Goal: Information Seeking & Learning: Learn about a topic

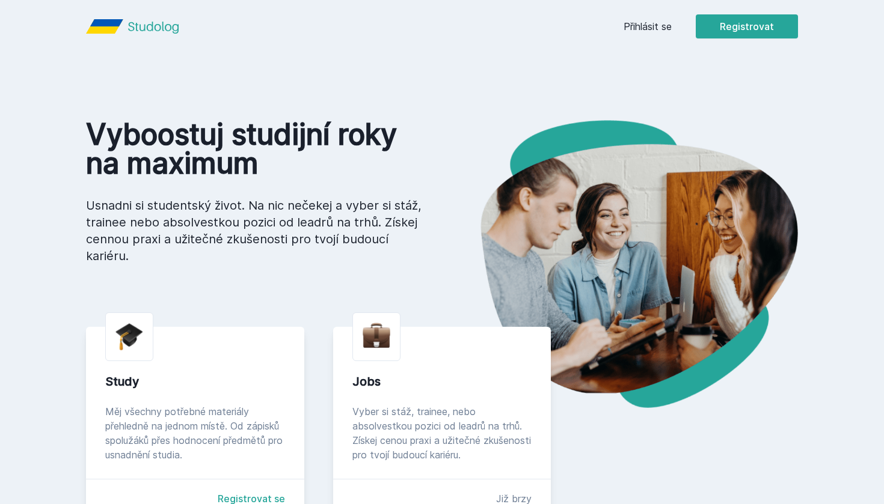
click at [666, 26] on link "Přihlásit se" at bounding box center [647, 26] width 48 height 14
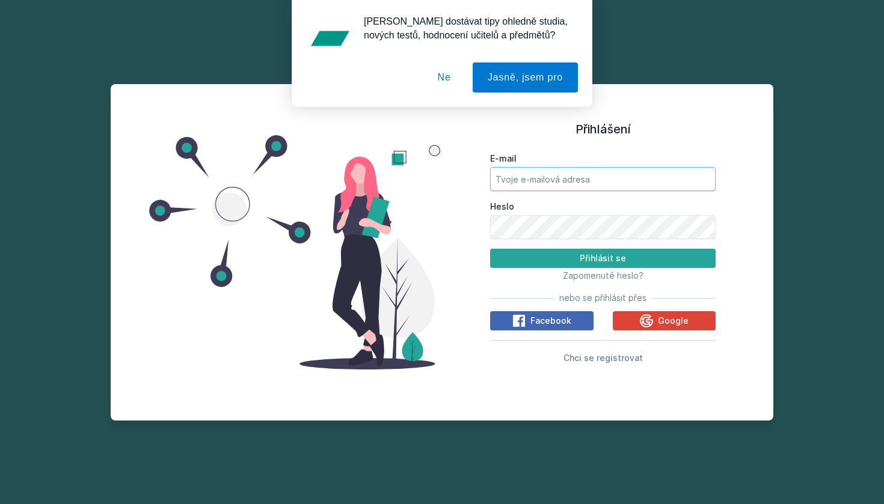
type input "[PERSON_NAME][EMAIL_ADDRESS][DOMAIN_NAME]"
click at [602, 259] on button "Přihlásit se" at bounding box center [602, 258] width 225 height 19
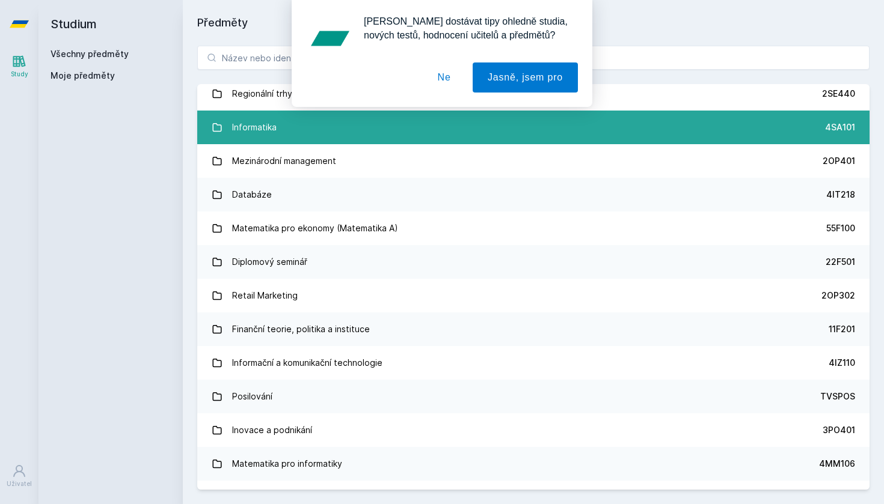
scroll to position [618, 0]
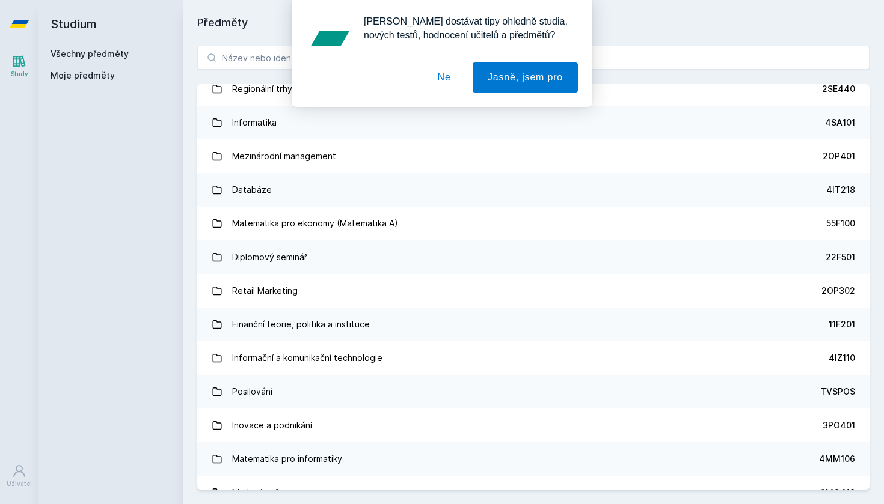
click at [267, 63] on div "[PERSON_NAME] dostávat tipy ohledně studia, nových testů, hodnocení učitelů a p…" at bounding box center [442, 53] width 884 height 107
click at [446, 79] on button "Ne" at bounding box center [444, 78] width 43 height 30
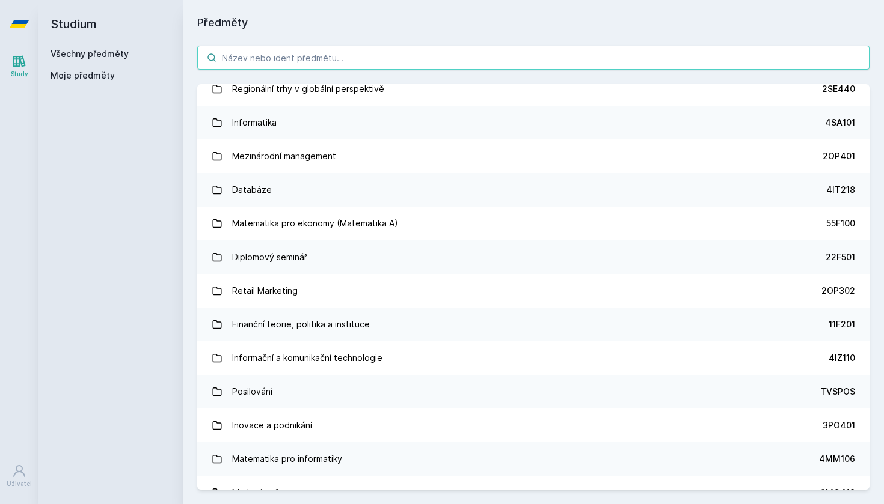
click at [504, 61] on input "search" at bounding box center [533, 58] width 672 height 24
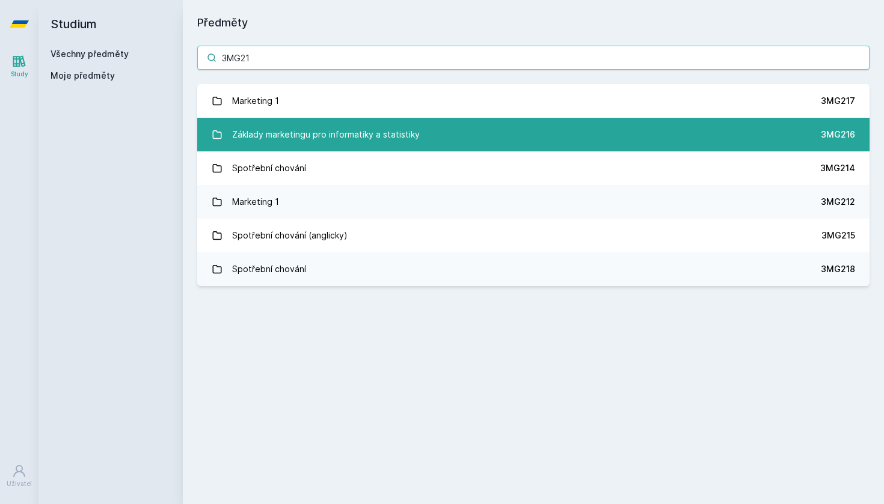
type input "3MG21"
click at [427, 138] on link "Základy marketingu pro informatiky a statistiky 3MG216" at bounding box center [533, 135] width 672 height 34
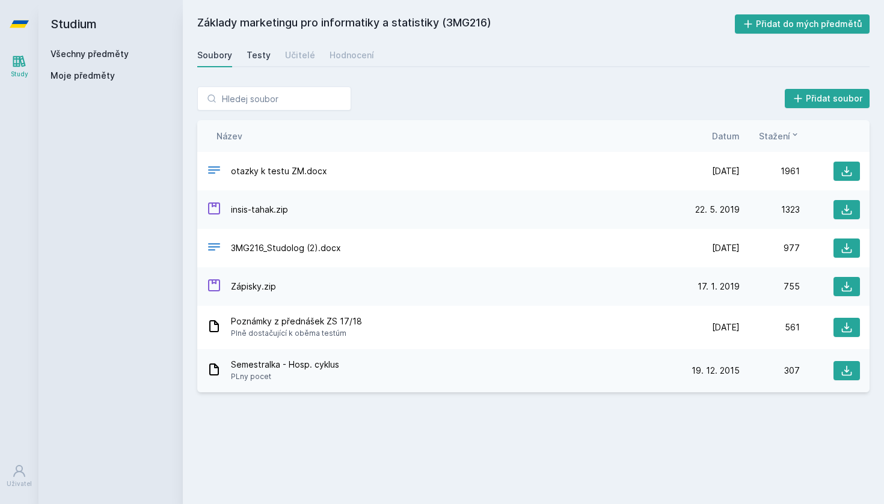
click at [259, 58] on div "Testy" at bounding box center [259, 55] width 24 height 12
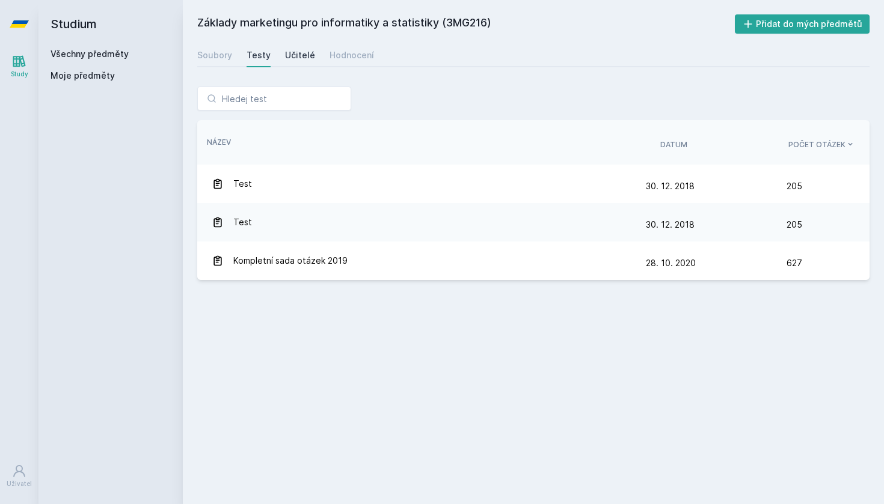
click at [292, 60] on div "Učitelé" at bounding box center [300, 55] width 30 height 12
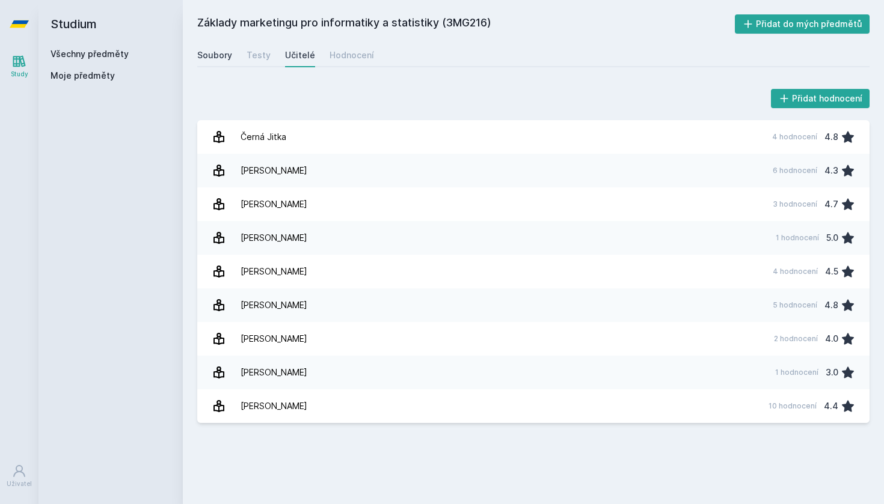
click at [215, 55] on div "Soubory" at bounding box center [214, 55] width 35 height 12
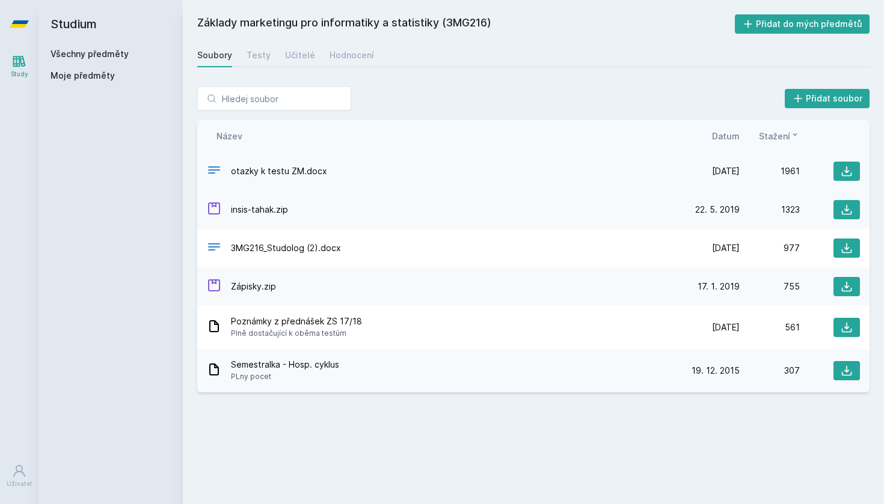
click at [314, 173] on span "otazky k testu ZM.docx" at bounding box center [279, 171] width 96 height 12
click at [213, 172] on icon at bounding box center [214, 170] width 14 height 14
click at [844, 175] on icon at bounding box center [847, 171] width 12 height 12
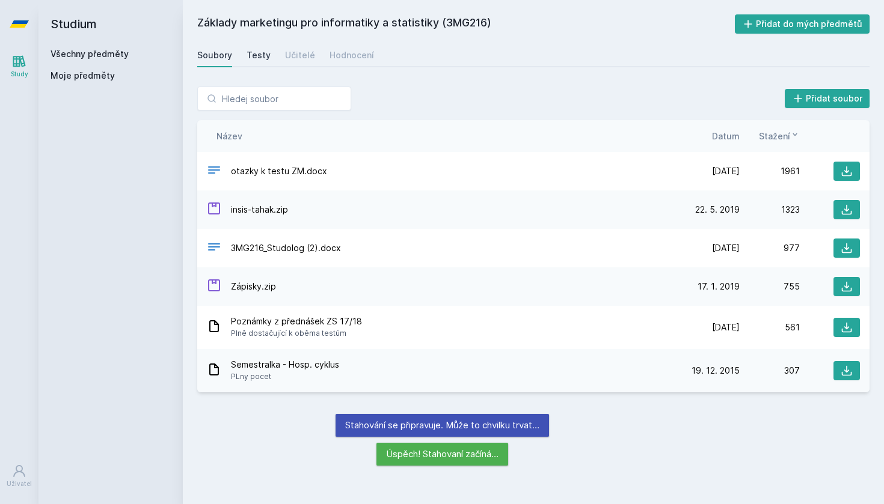
click at [253, 57] on div "Testy" at bounding box center [259, 55] width 24 height 12
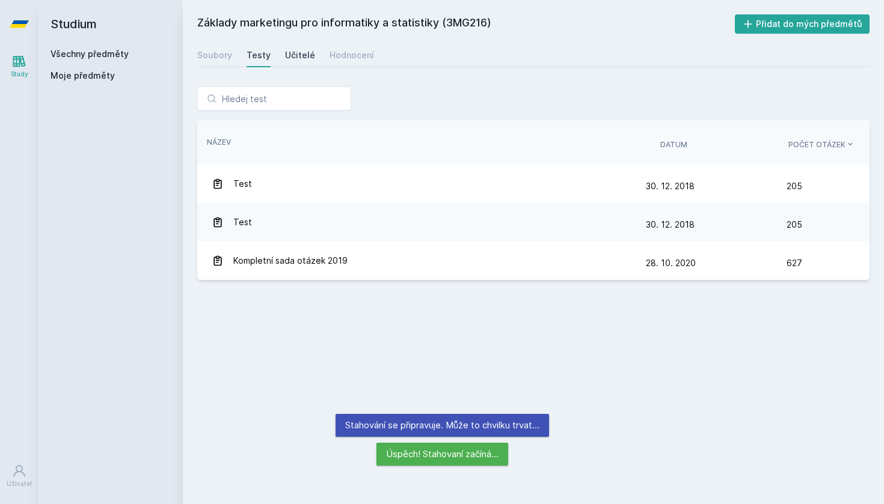
click at [301, 54] on div "Učitelé" at bounding box center [300, 55] width 30 height 12
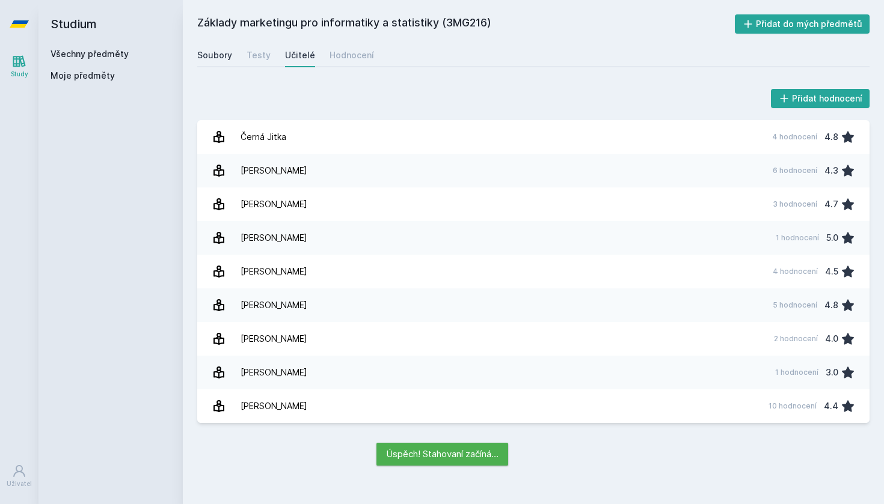
click at [223, 61] on link "Soubory" at bounding box center [214, 55] width 35 height 24
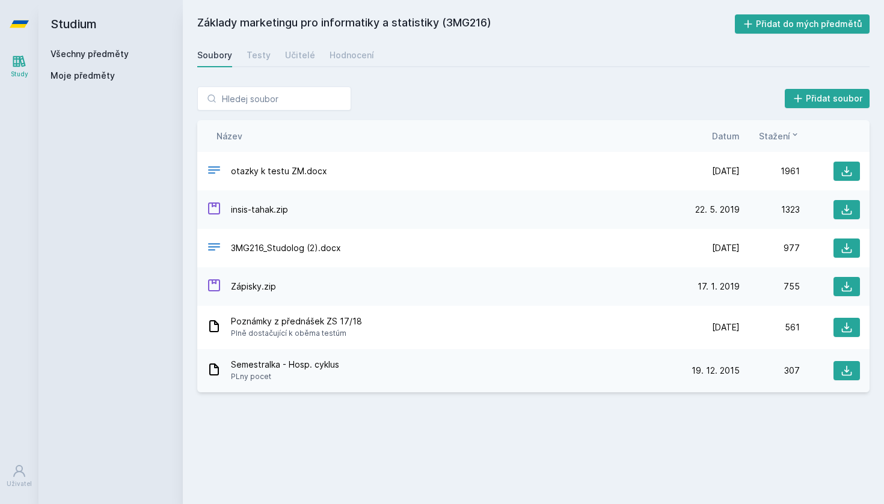
click at [507, 435] on div "Základy marketingu pro informatiky a statistiky (3MG216) Přidat do mých předmět…" at bounding box center [533, 252] width 672 height 476
click at [848, 247] on icon at bounding box center [847, 248] width 12 height 12
click at [268, 447] on div "Základy marketingu pro informatiky a statistiky (3MG216) Přidat do mých předmět…" at bounding box center [533, 252] width 672 height 476
click at [256, 283] on span "Zápisky.zip" at bounding box center [253, 287] width 45 height 12
click at [851, 287] on icon at bounding box center [847, 287] width 12 height 12
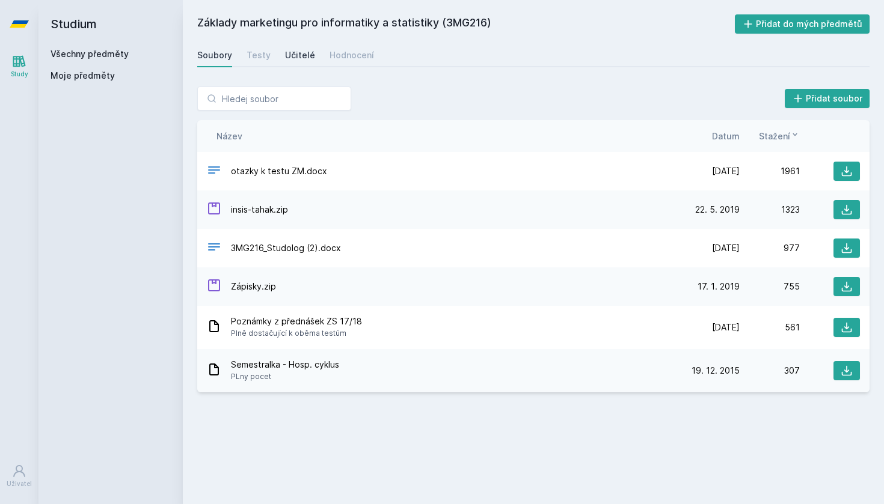
click at [290, 55] on div "Učitelé" at bounding box center [300, 55] width 30 height 12
